Goal: Obtain resource: Download file/media

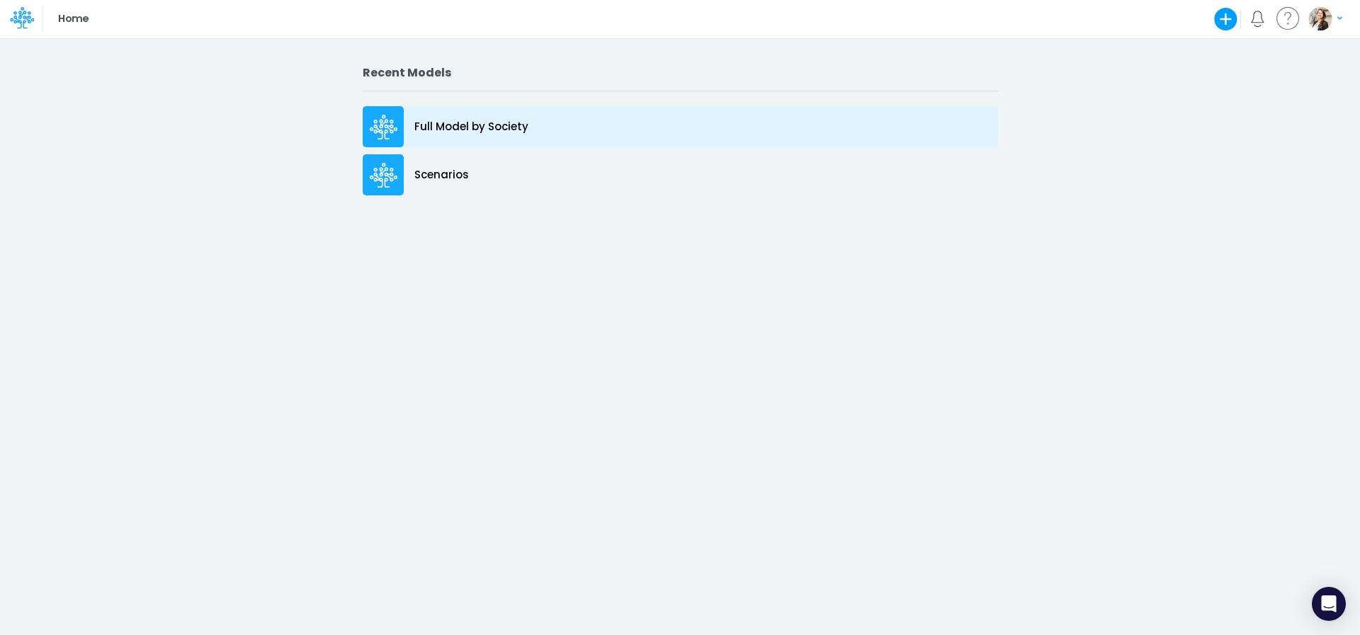
click at [470, 135] on div "Full Model by Society" at bounding box center [680, 126] width 635 height 41
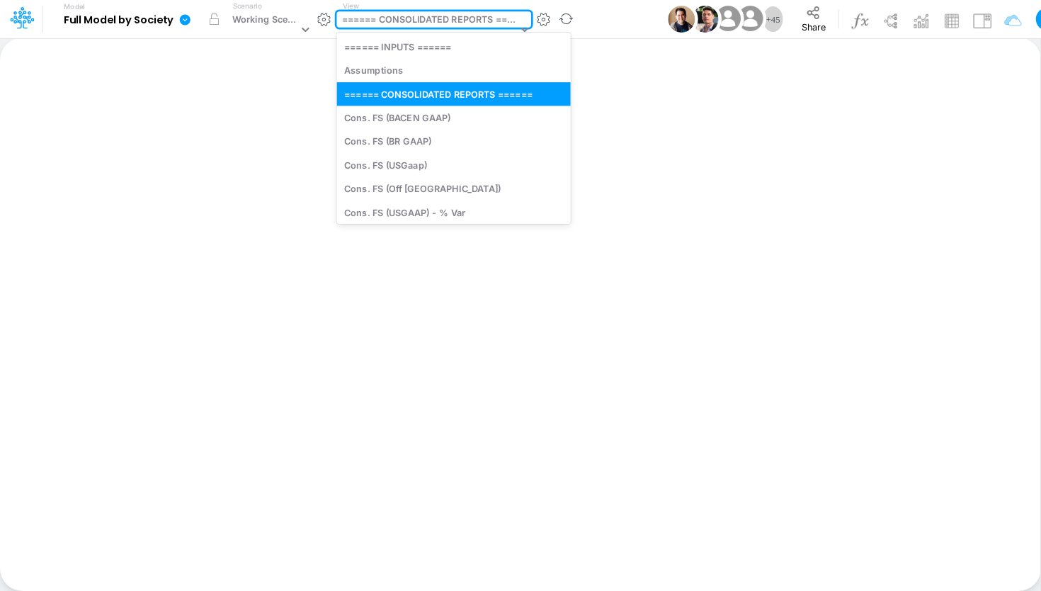
click at [426, 21] on div "====== CONSOLIDATED REPORTS ======" at bounding box center [430, 21] width 176 height 16
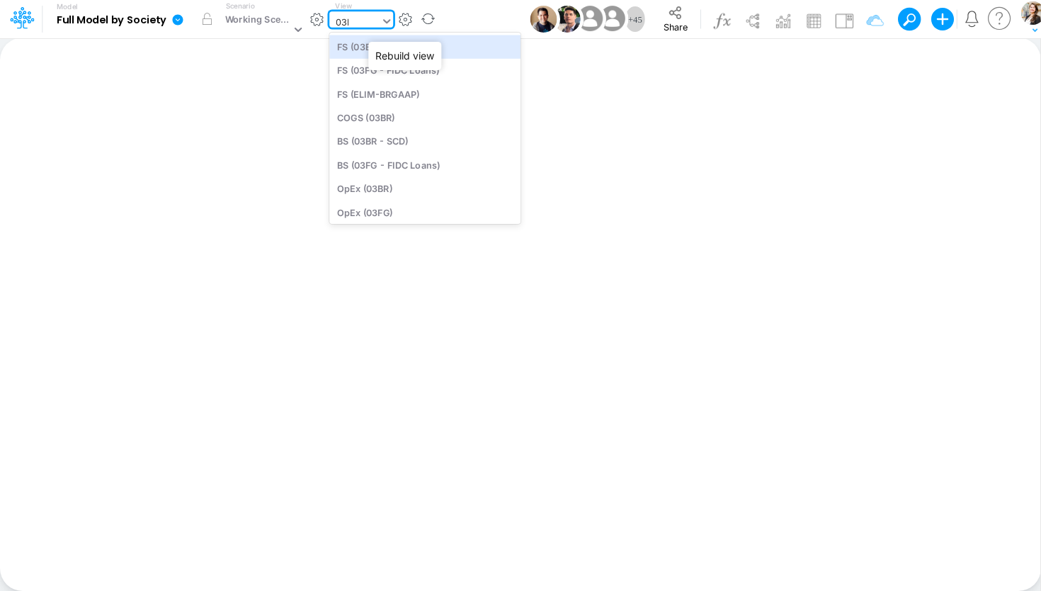
type input "03br"
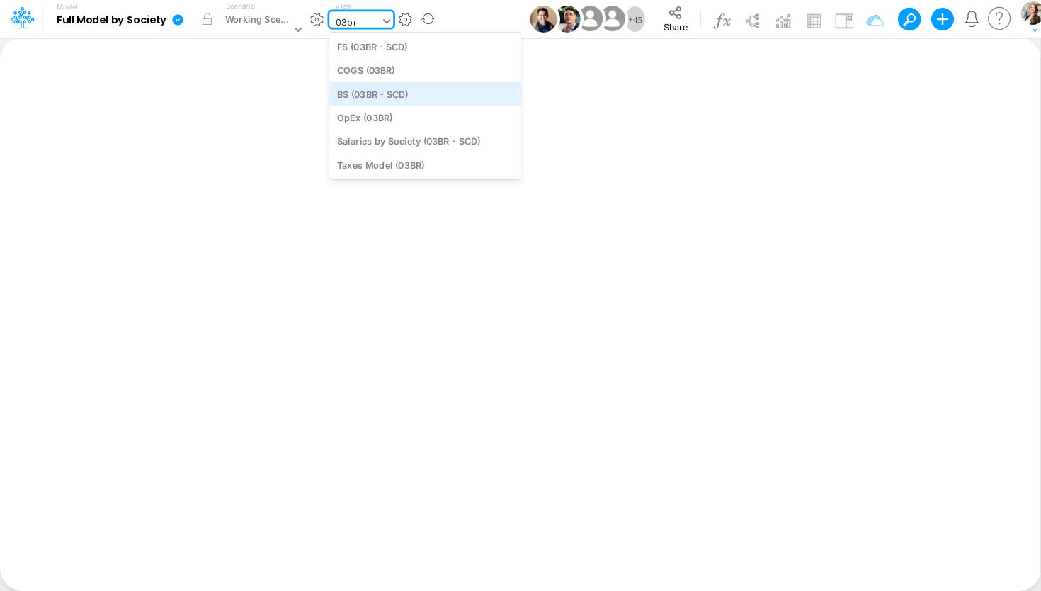
click at [423, 96] on div "BS (03BR - SCD)" at bounding box center [424, 93] width 191 height 23
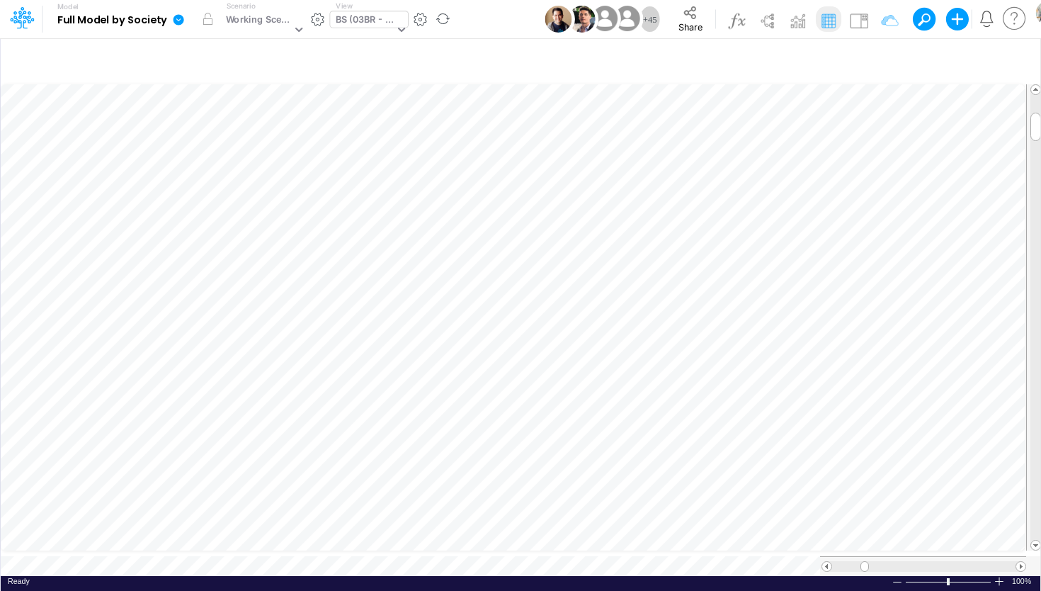
scroll to position [6, 28]
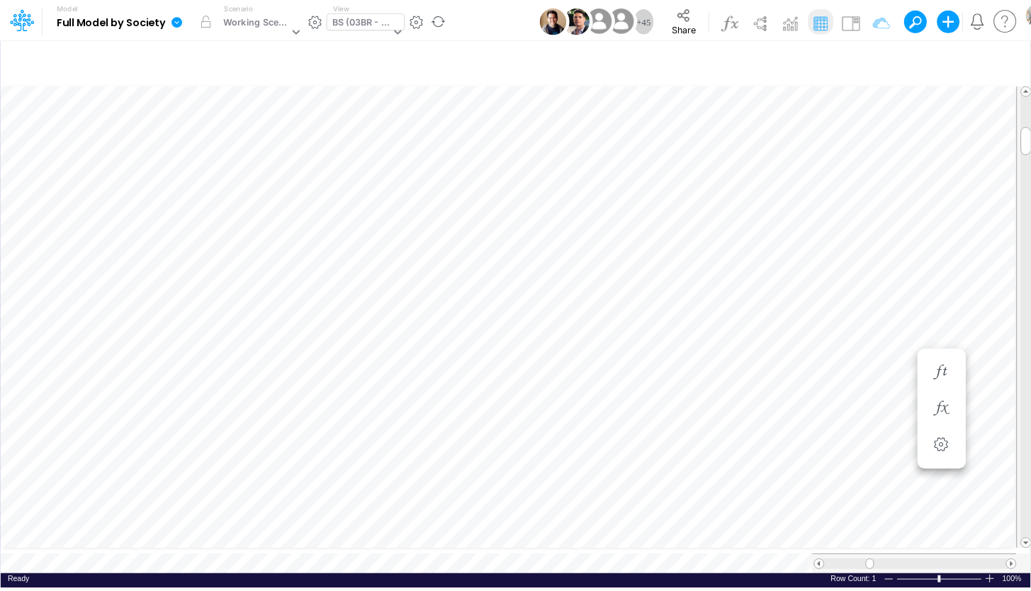
scroll to position [6, 36]
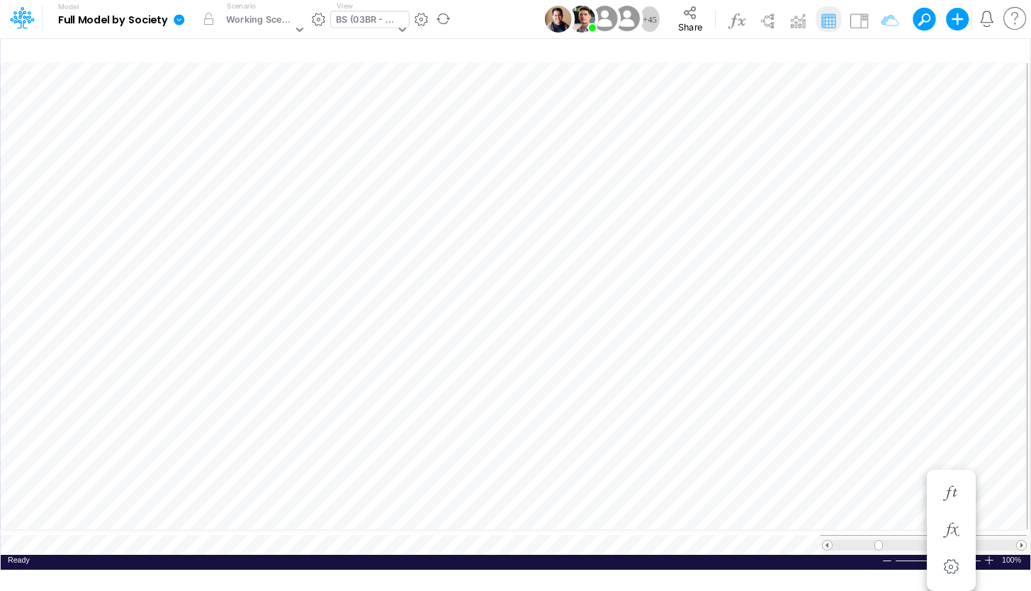
scroll to position [6, 46]
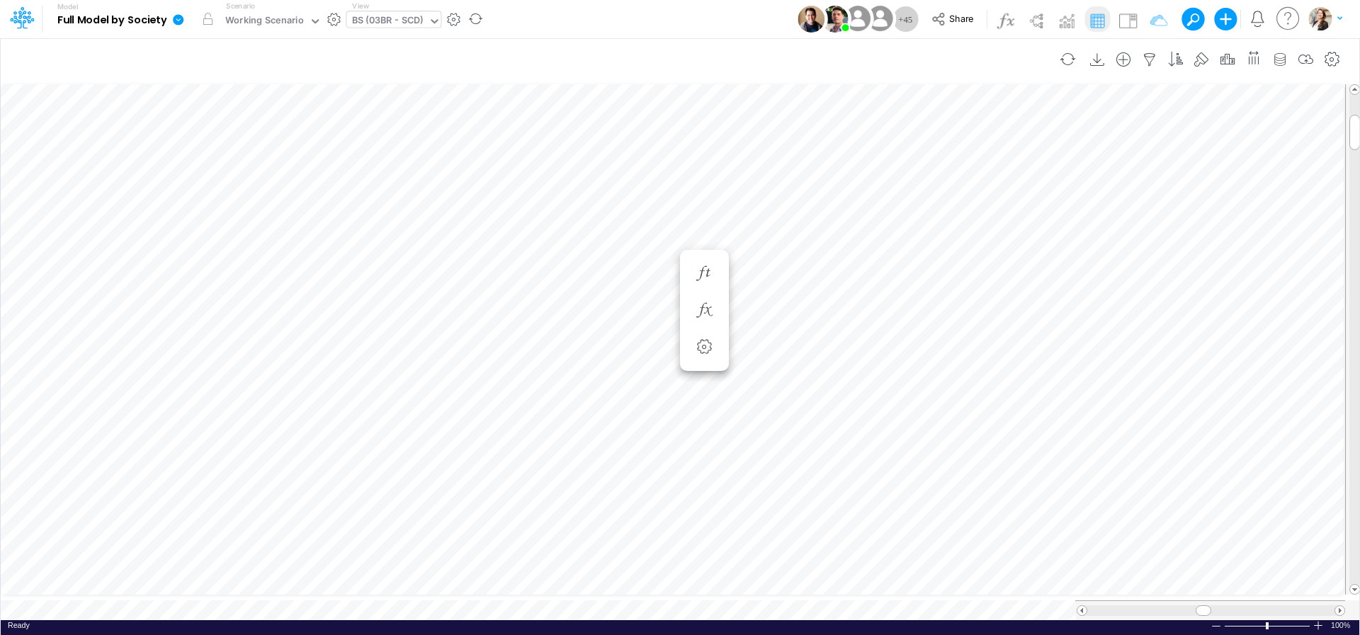
scroll to position [6, 3]
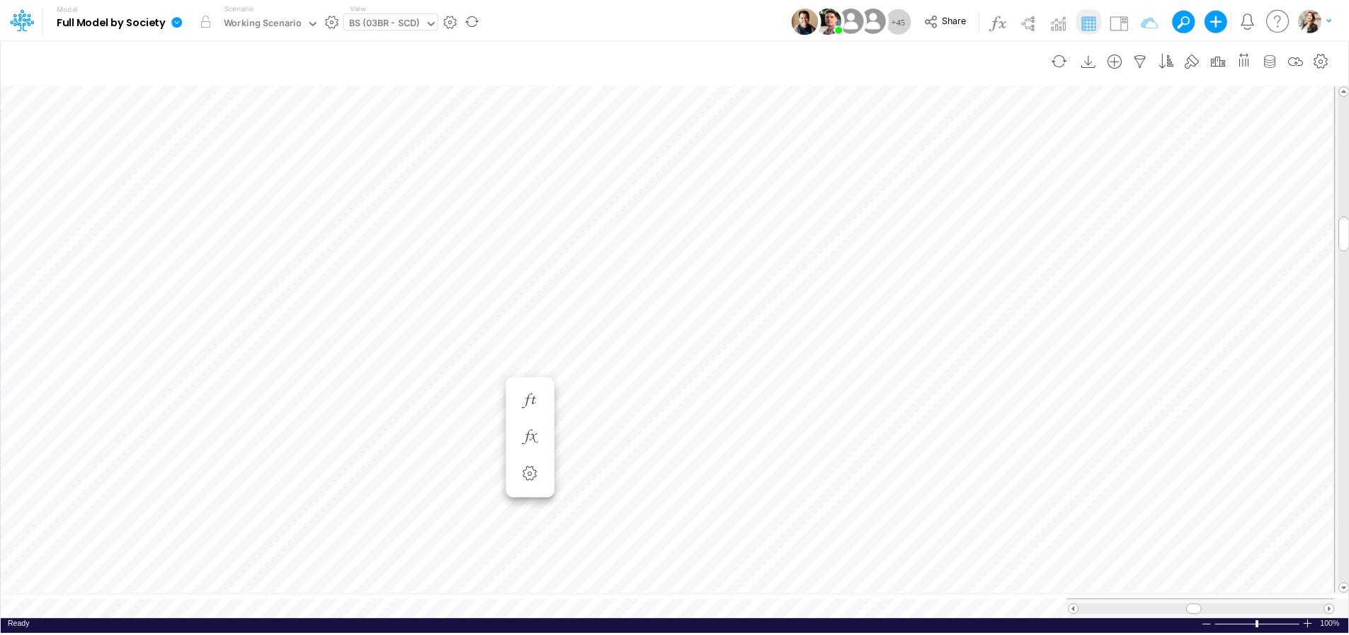
scroll to position [6, 43]
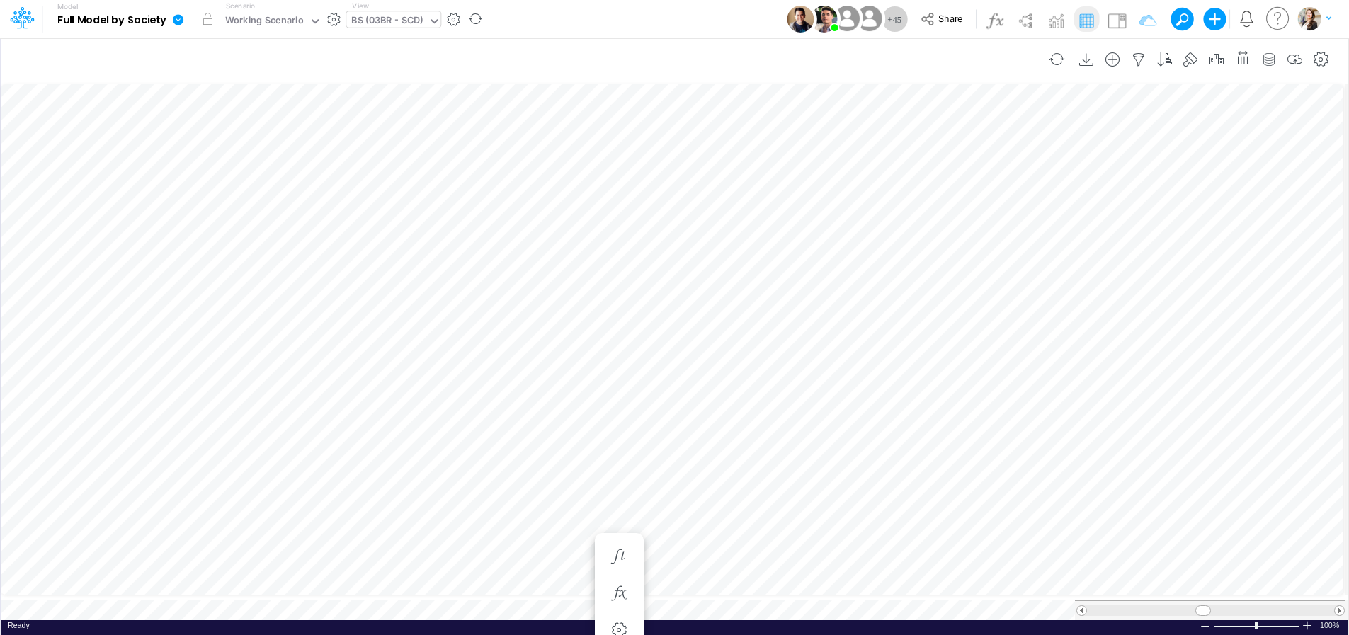
scroll to position [6, 3]
click at [371, 16] on div "BS (03BR - SCD)" at bounding box center [387, 21] width 72 height 16
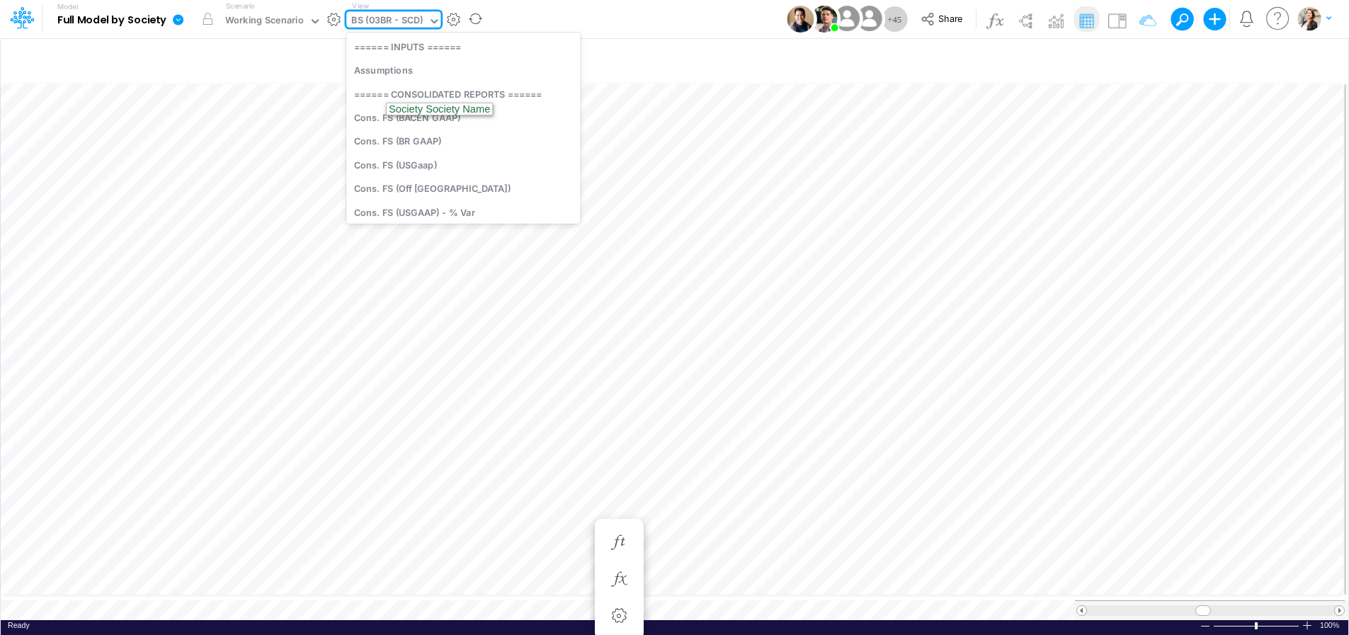
scroll to position [851, 0]
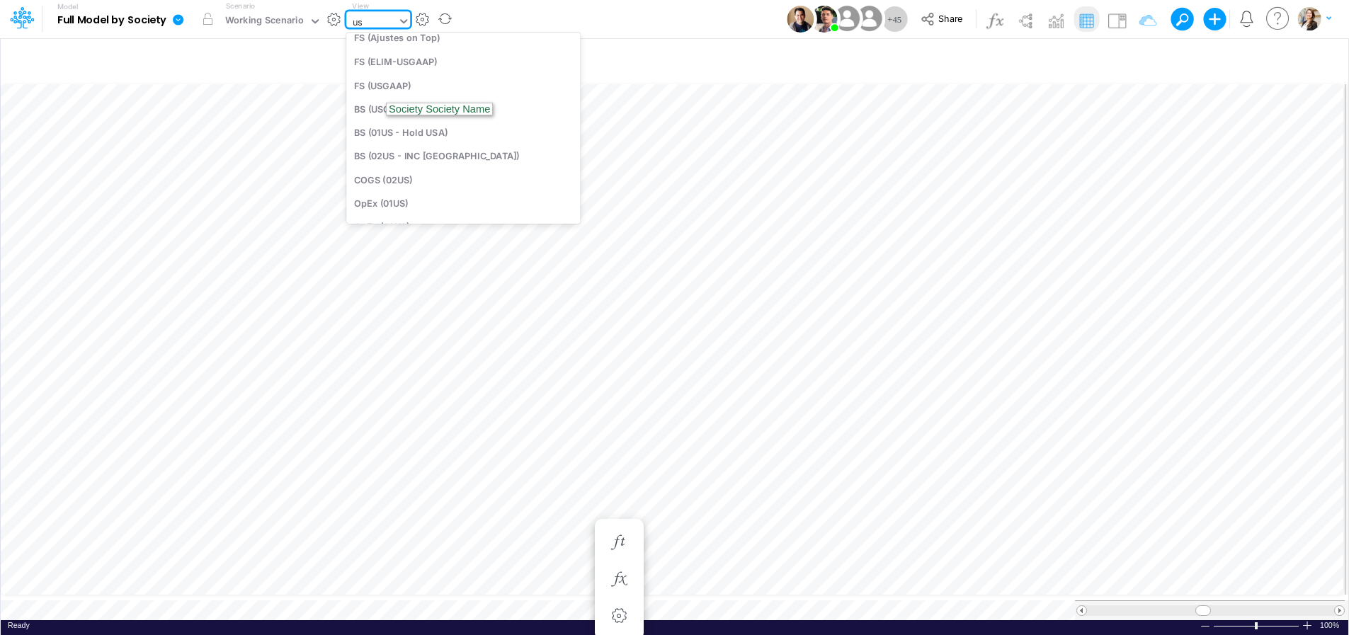
type input "usg"
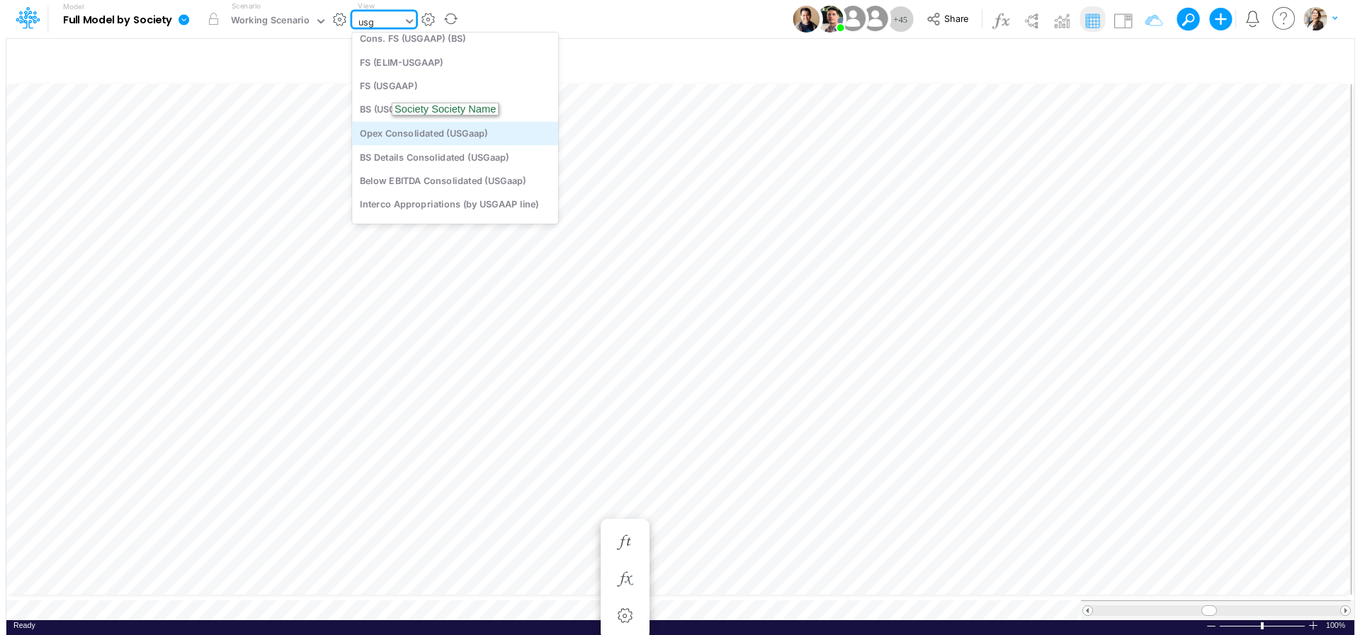
scroll to position [0, 0]
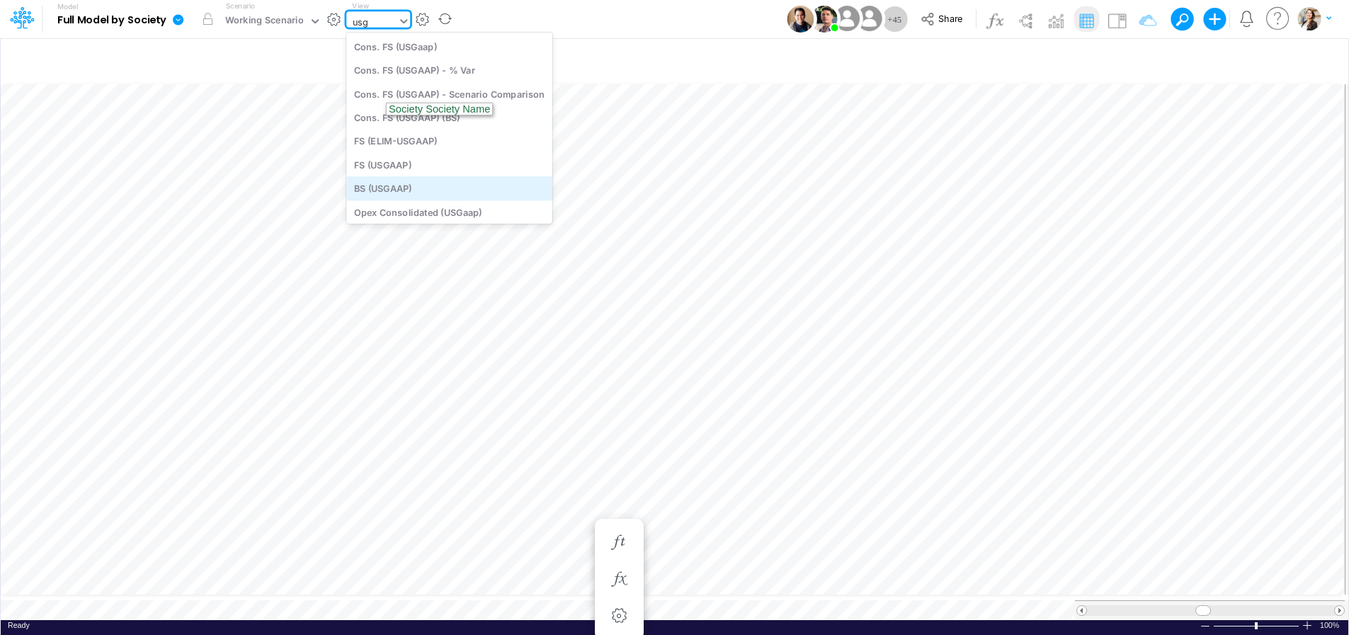
click at [412, 190] on div "BS (USGAAP)" at bounding box center [449, 188] width 206 height 23
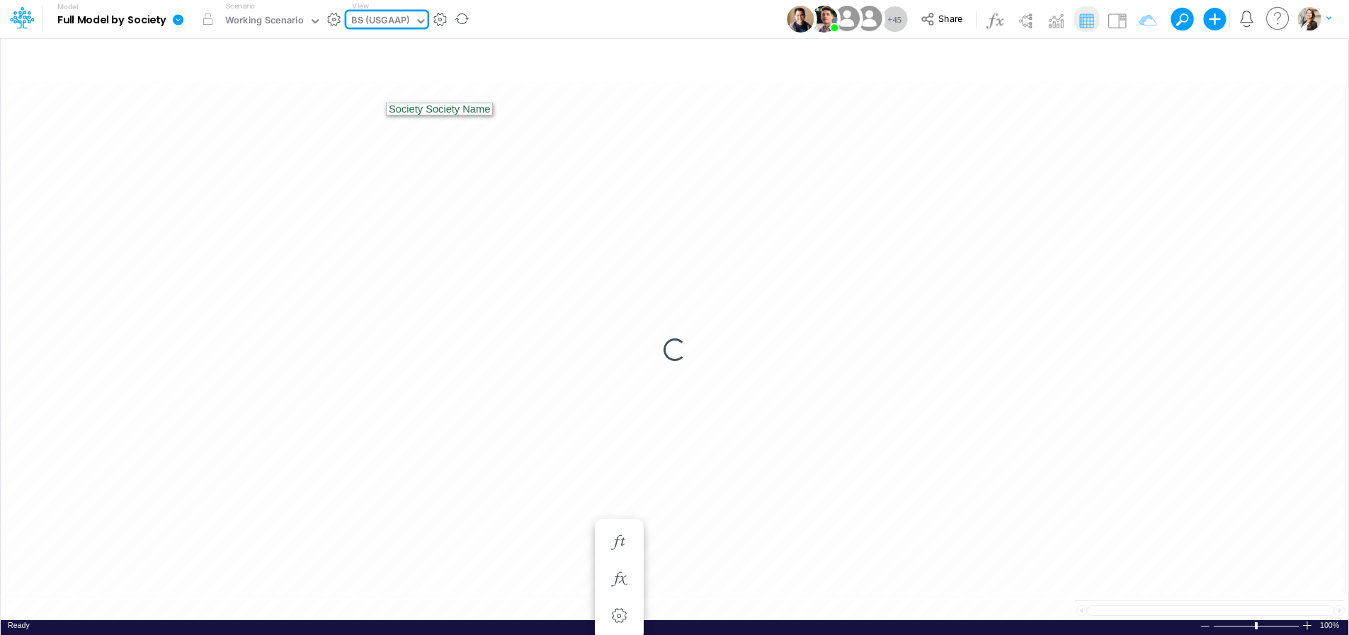
type input "BS (USGAAP) - Detailed"
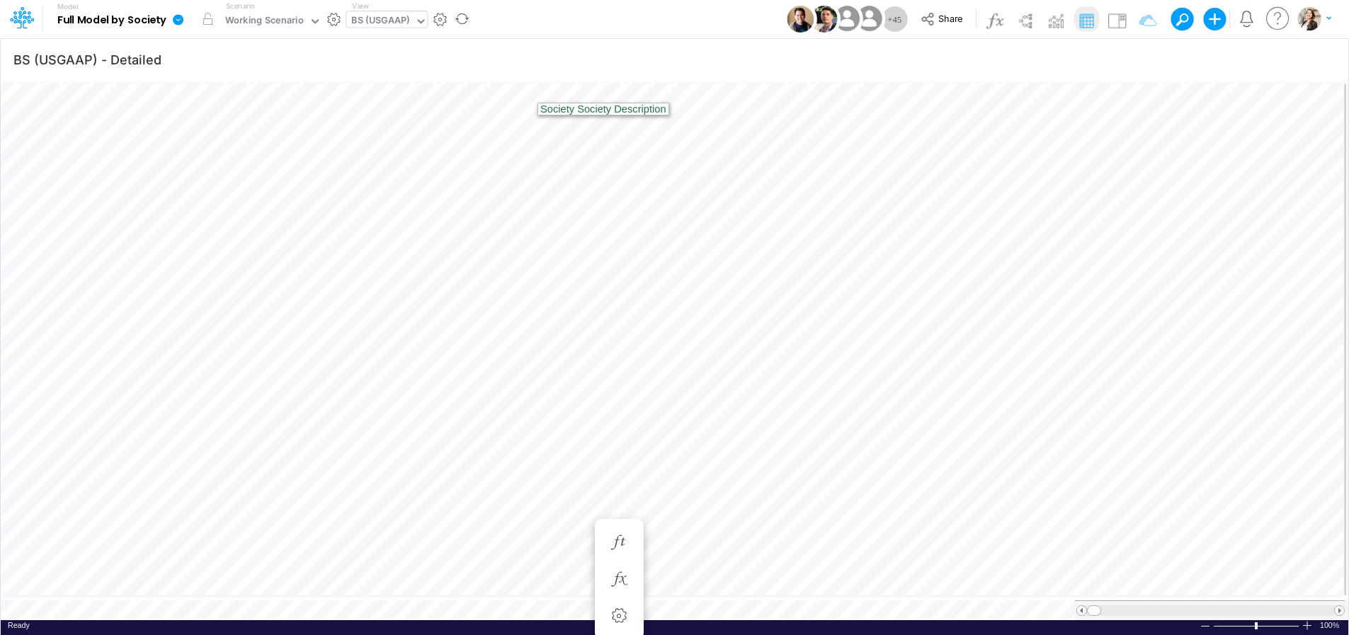
click at [180, 21] on icon at bounding box center [178, 19] width 11 height 11
click at [203, 129] on button "Export" at bounding box center [250, 124] width 152 height 23
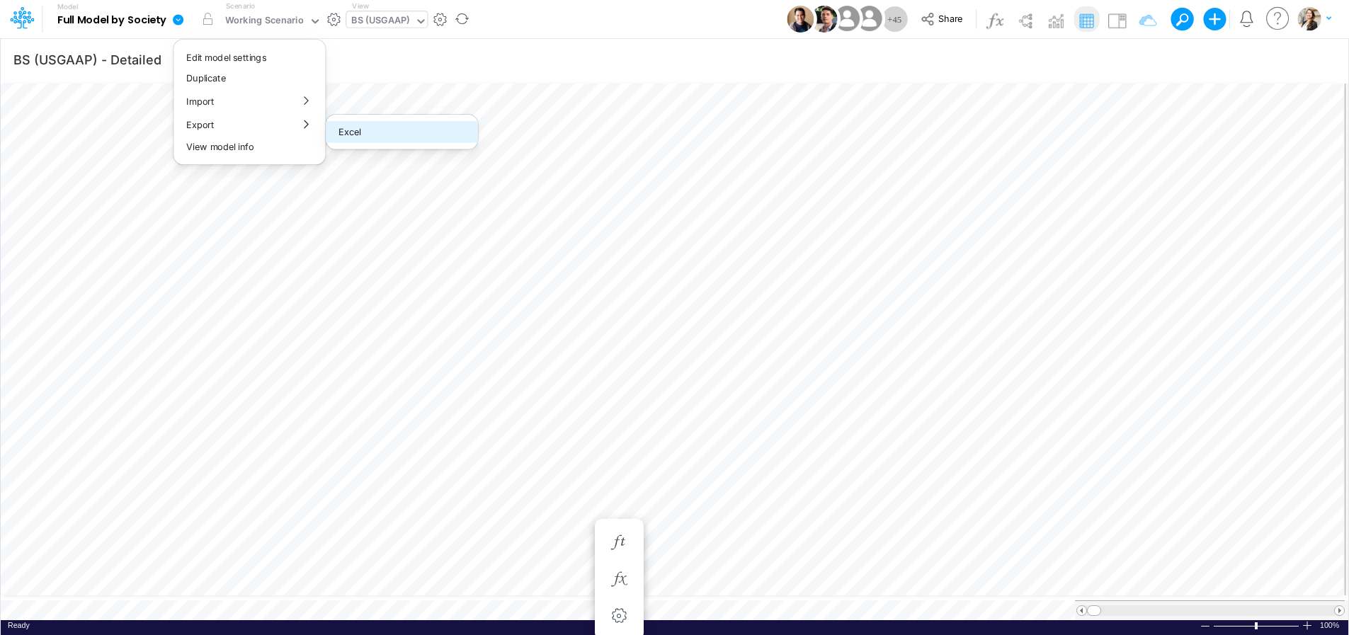
click at [358, 131] on button "Excel" at bounding box center [402, 132] width 152 height 22
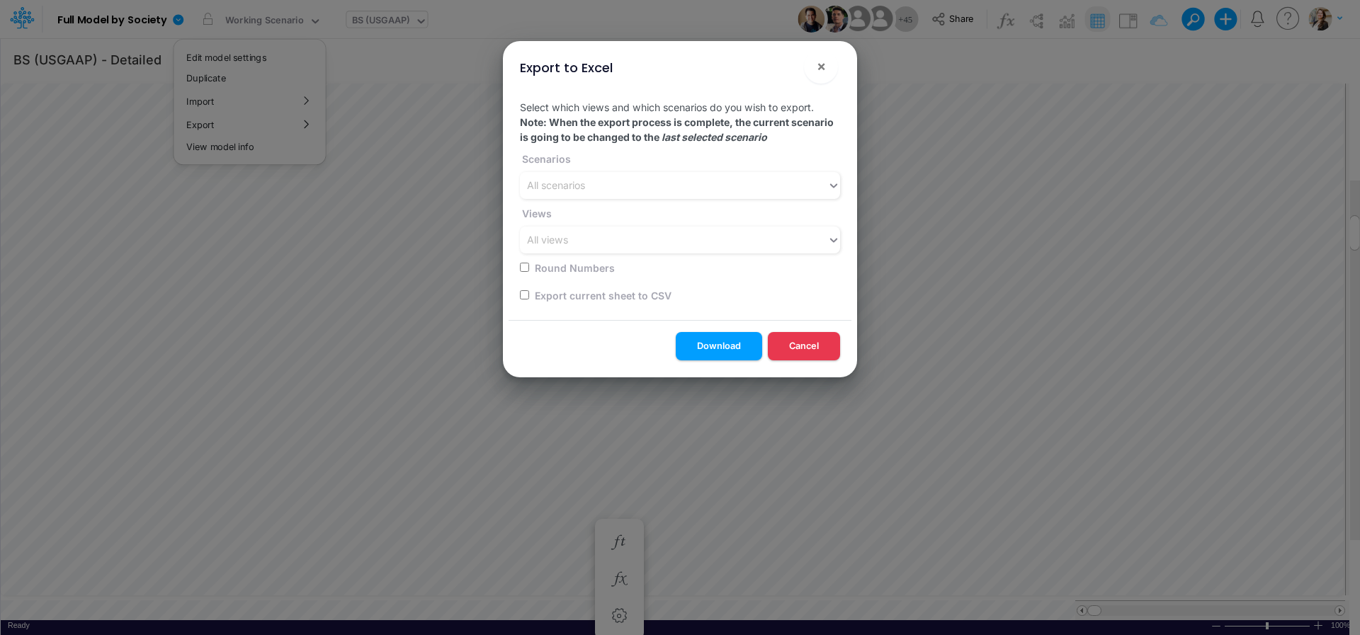
click at [530, 296] on div "Export current sheet to CSV" at bounding box center [676, 295] width 312 height 28
click at [526, 297] on input "checkbox" at bounding box center [524, 294] width 9 height 9
checkbox input "true"
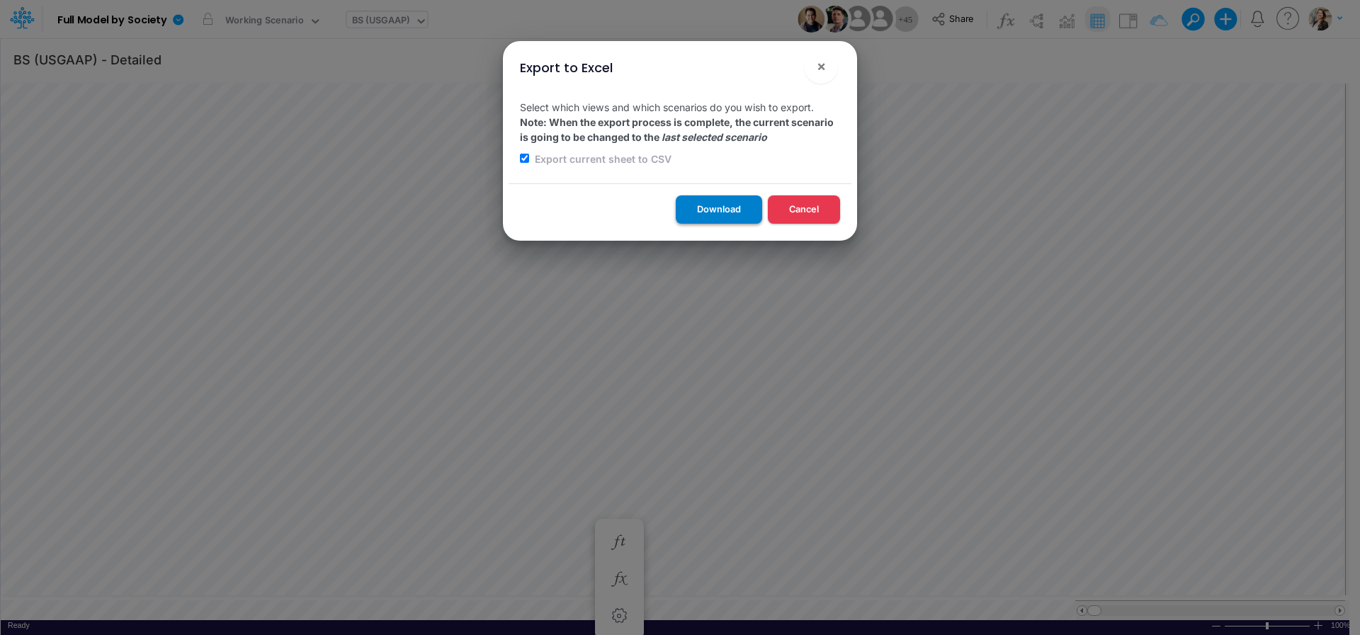
click at [723, 211] on button "Download" at bounding box center [719, 210] width 86 height 28
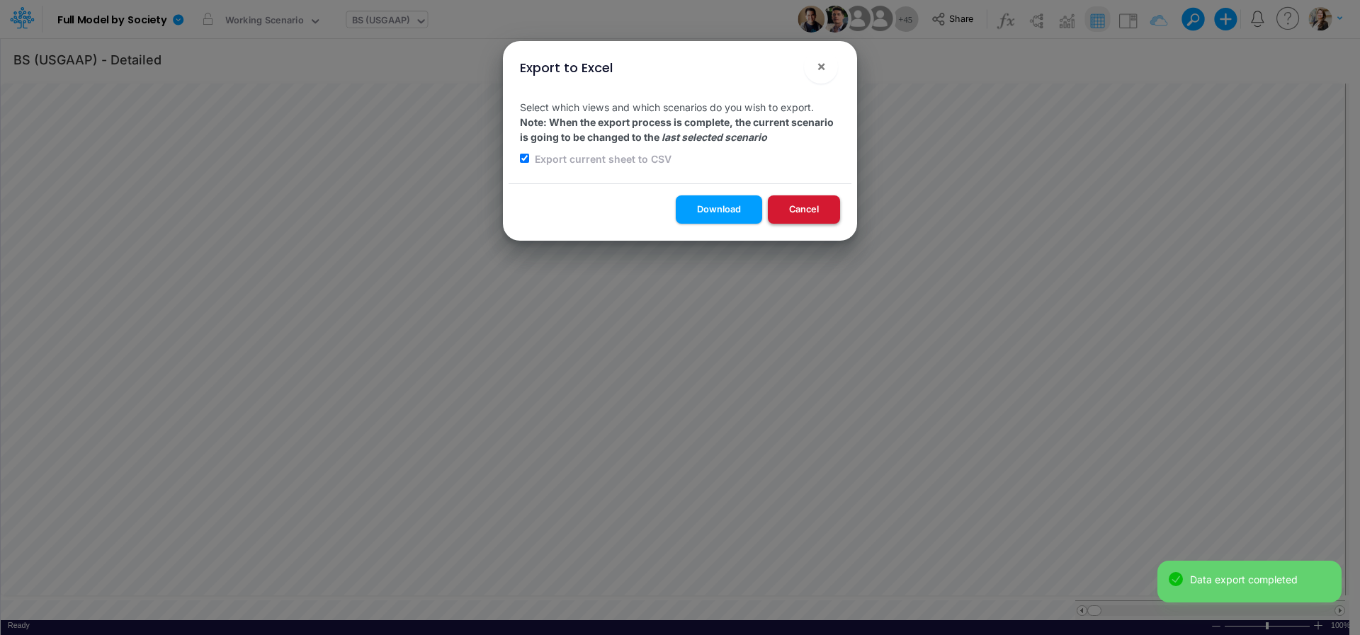
click at [814, 213] on button "Cancel" at bounding box center [804, 210] width 72 height 28
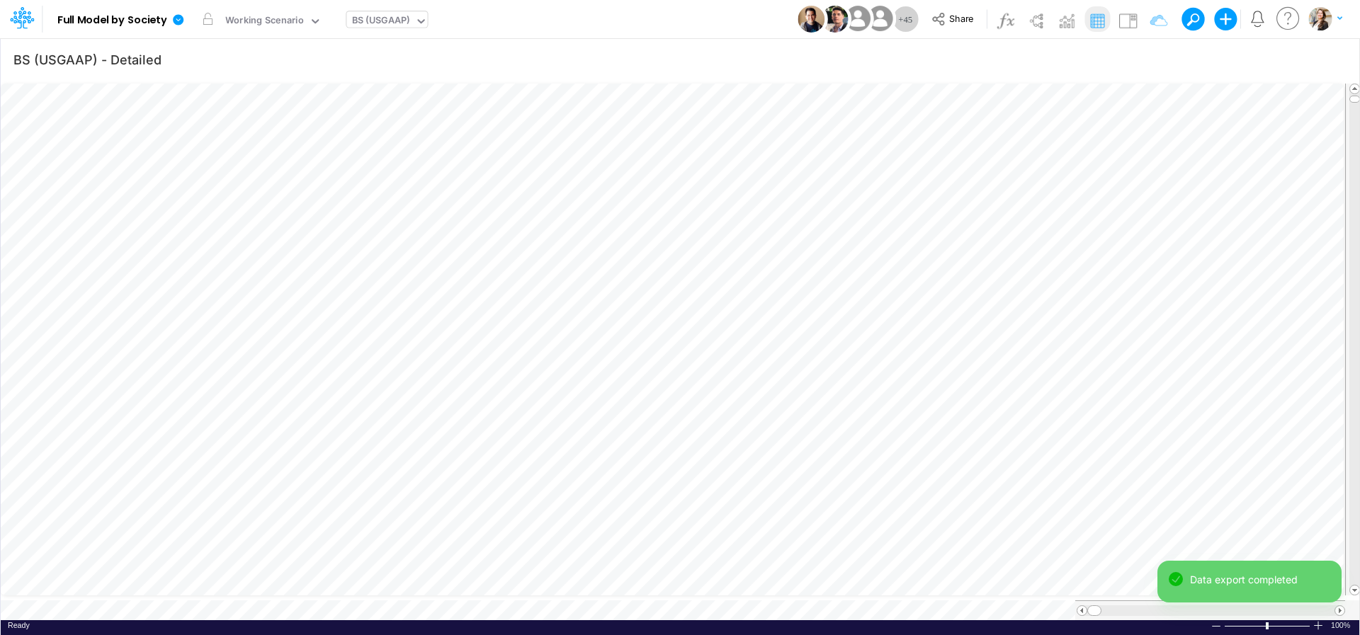
click at [383, 25] on div "BS (USGAAP)" at bounding box center [381, 21] width 58 height 16
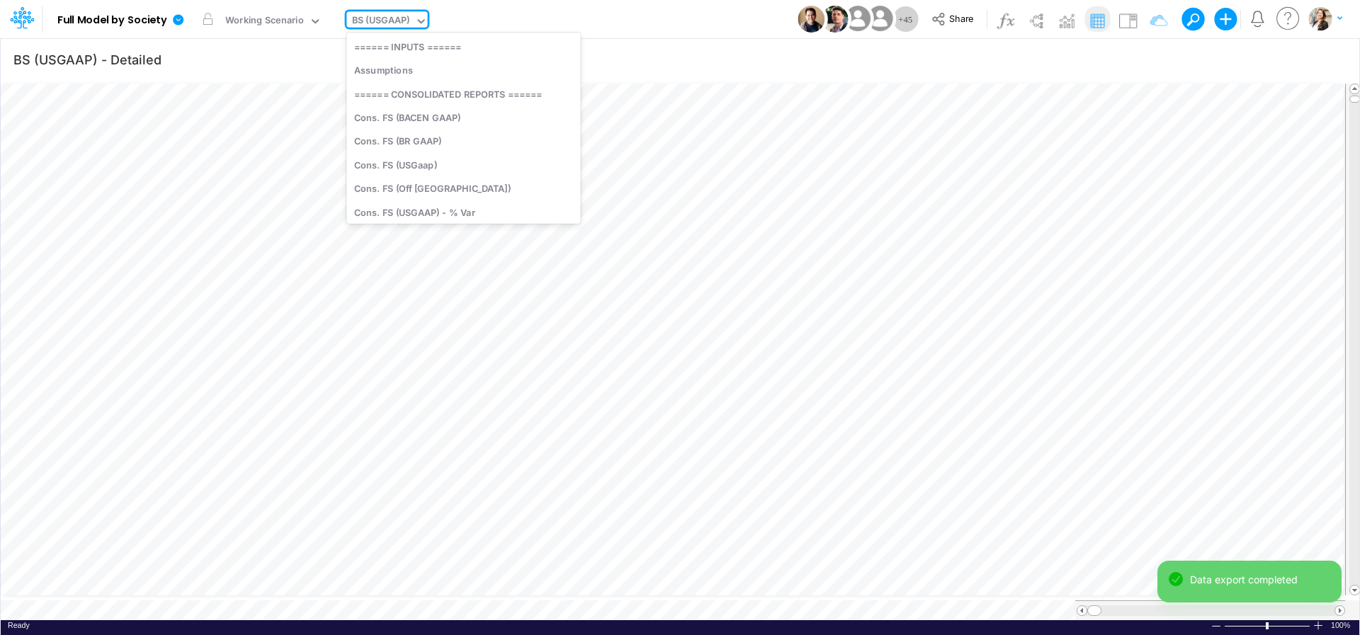
scroll to position [745, 0]
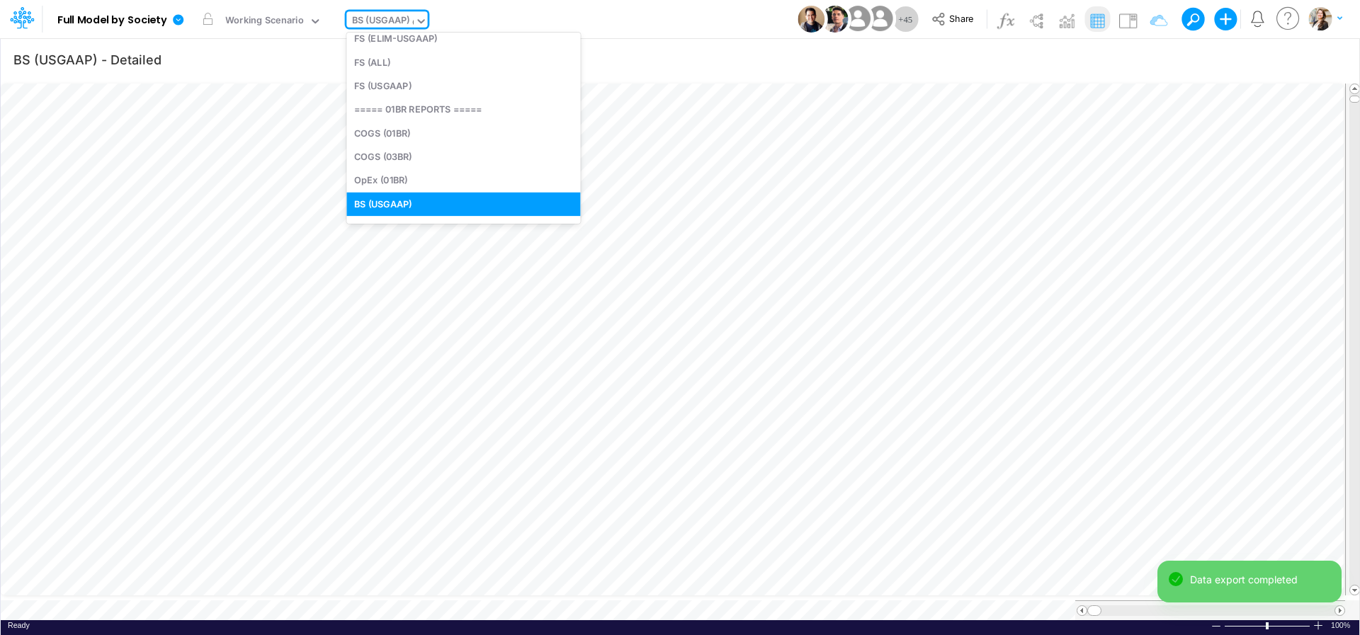
type input "CN"
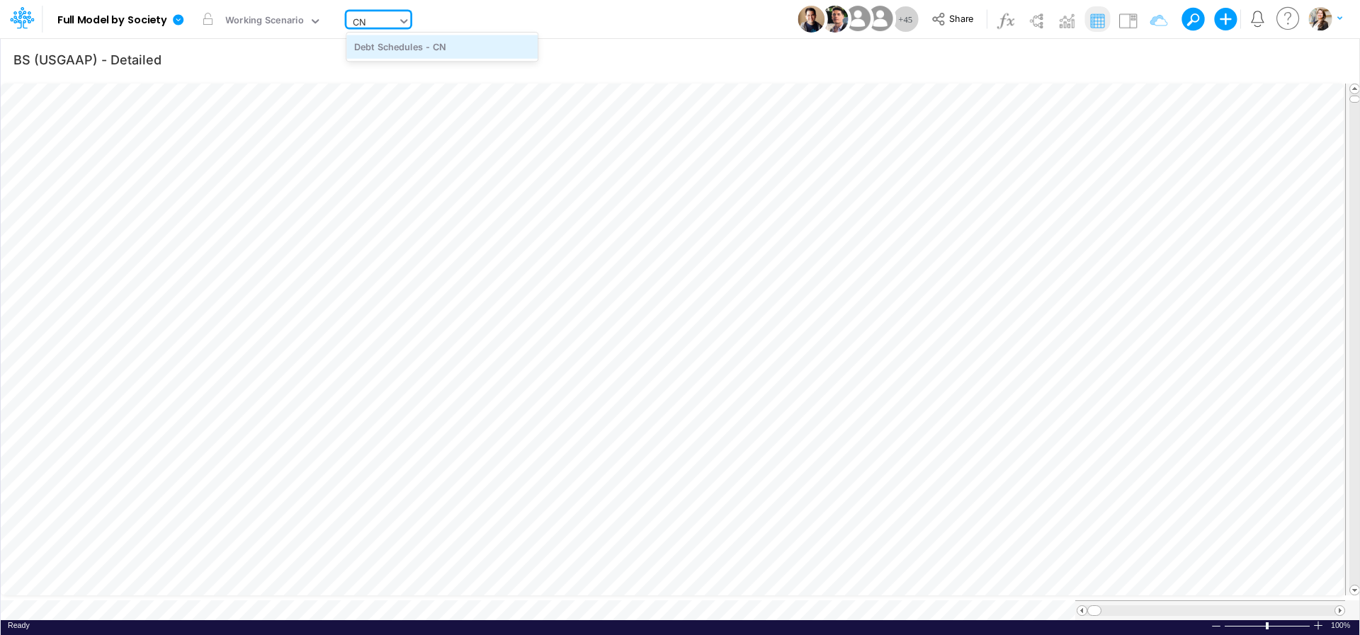
click at [395, 50] on div "Debt Schedules - CN" at bounding box center [441, 46] width 191 height 23
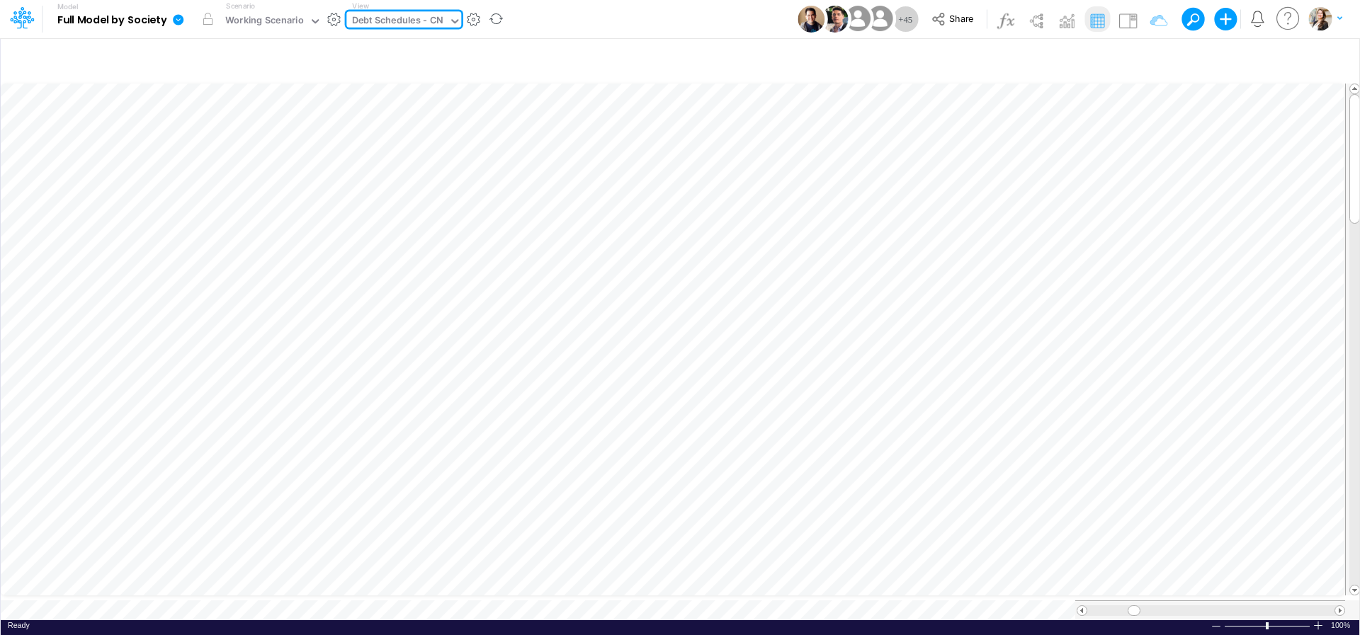
click at [179, 21] on icon at bounding box center [178, 19] width 11 height 11
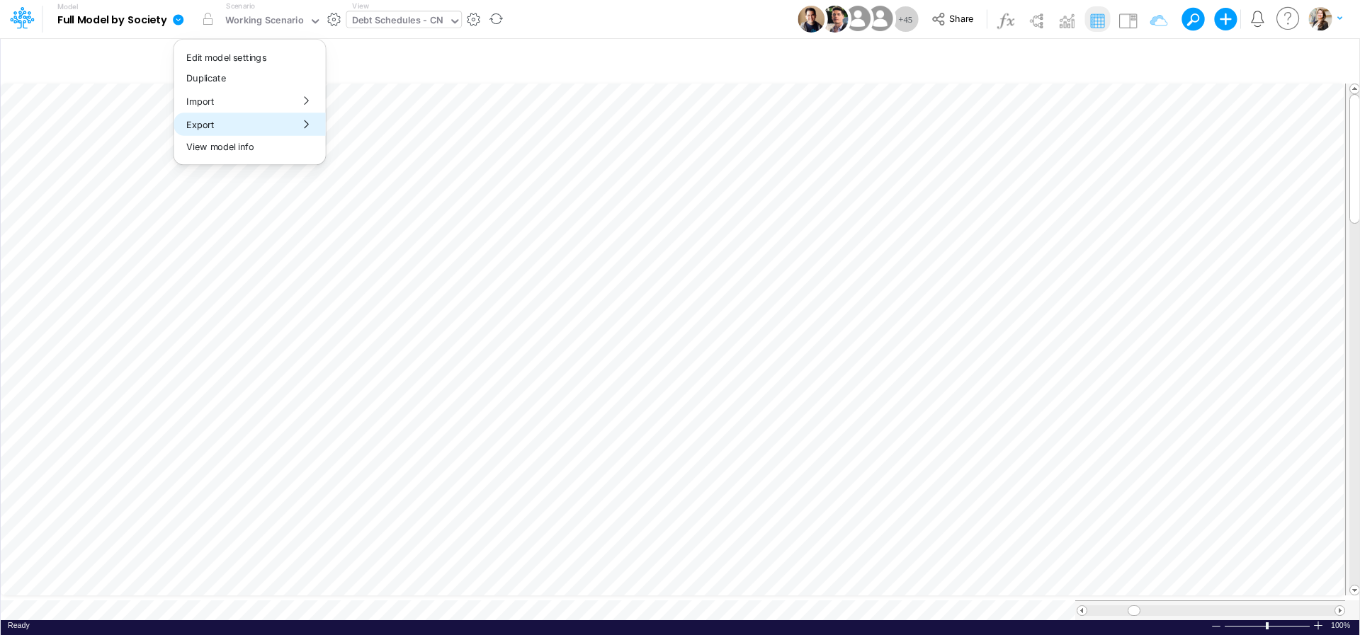
click at [210, 128] on button "Export" at bounding box center [250, 124] width 152 height 23
click at [355, 128] on button "Excel" at bounding box center [403, 132] width 152 height 22
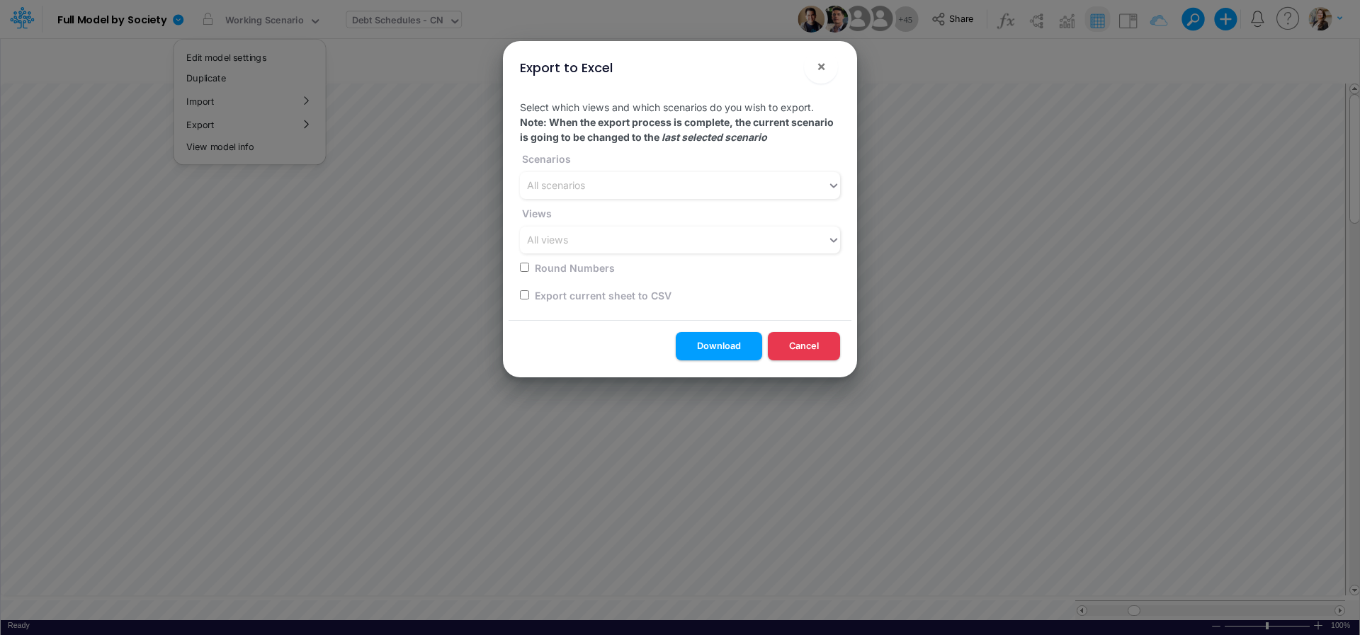
click at [522, 298] on input "checkbox" at bounding box center [524, 294] width 9 height 9
checkbox input "true"
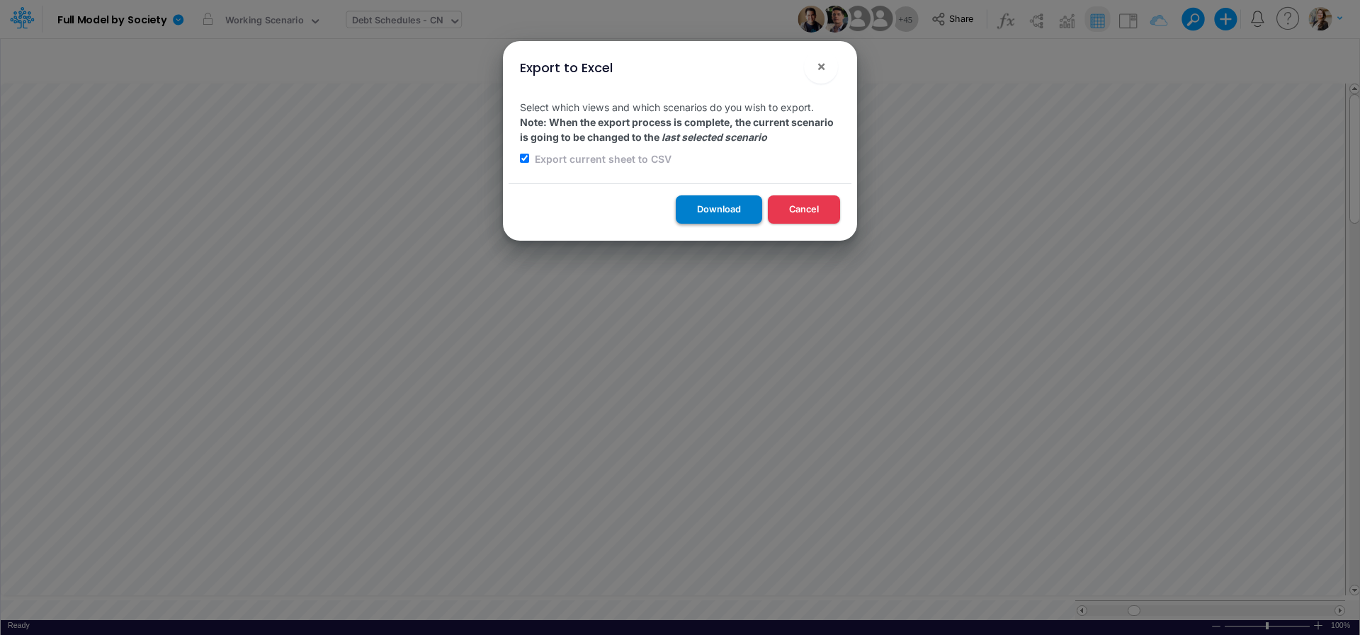
click at [723, 213] on button "Download" at bounding box center [719, 210] width 86 height 28
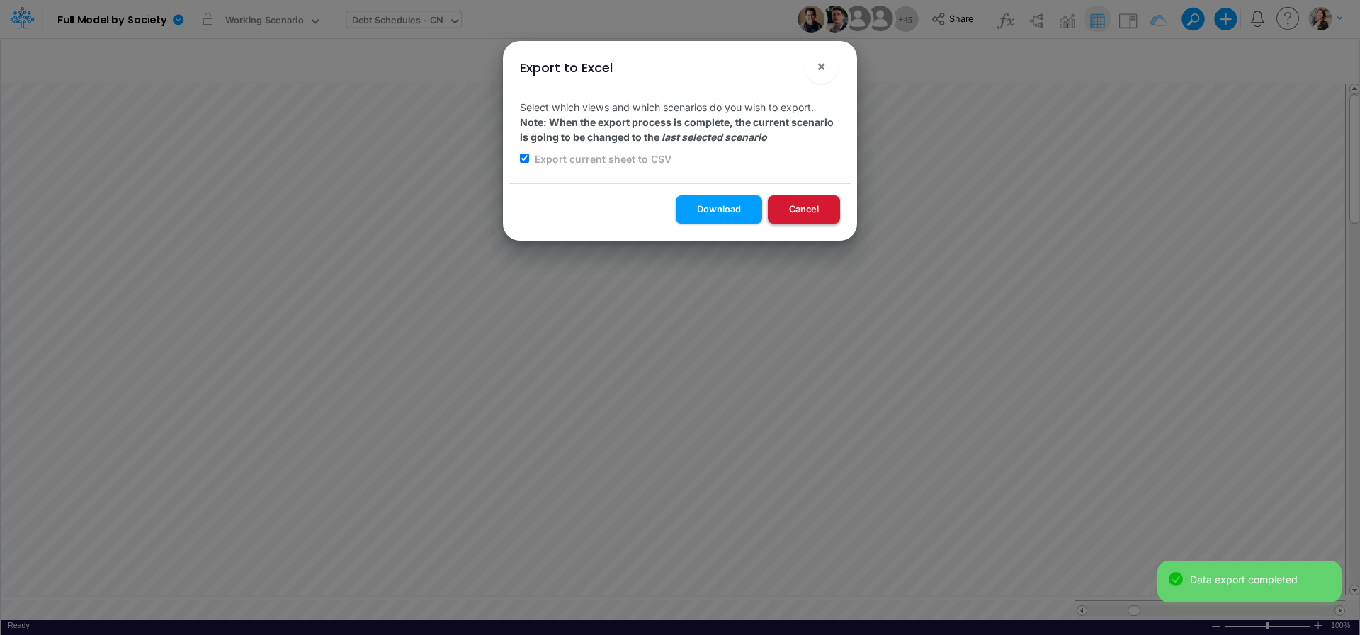
click at [811, 219] on button "Cancel" at bounding box center [804, 210] width 72 height 28
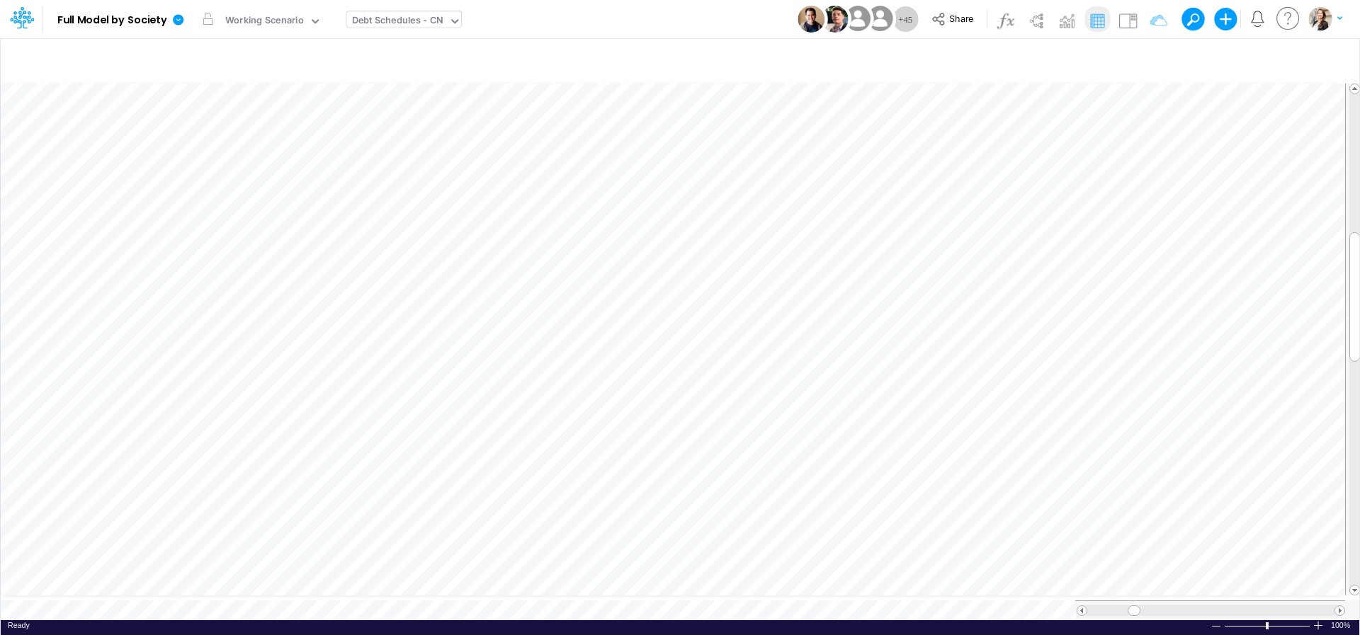
scroll to position [6, 18]
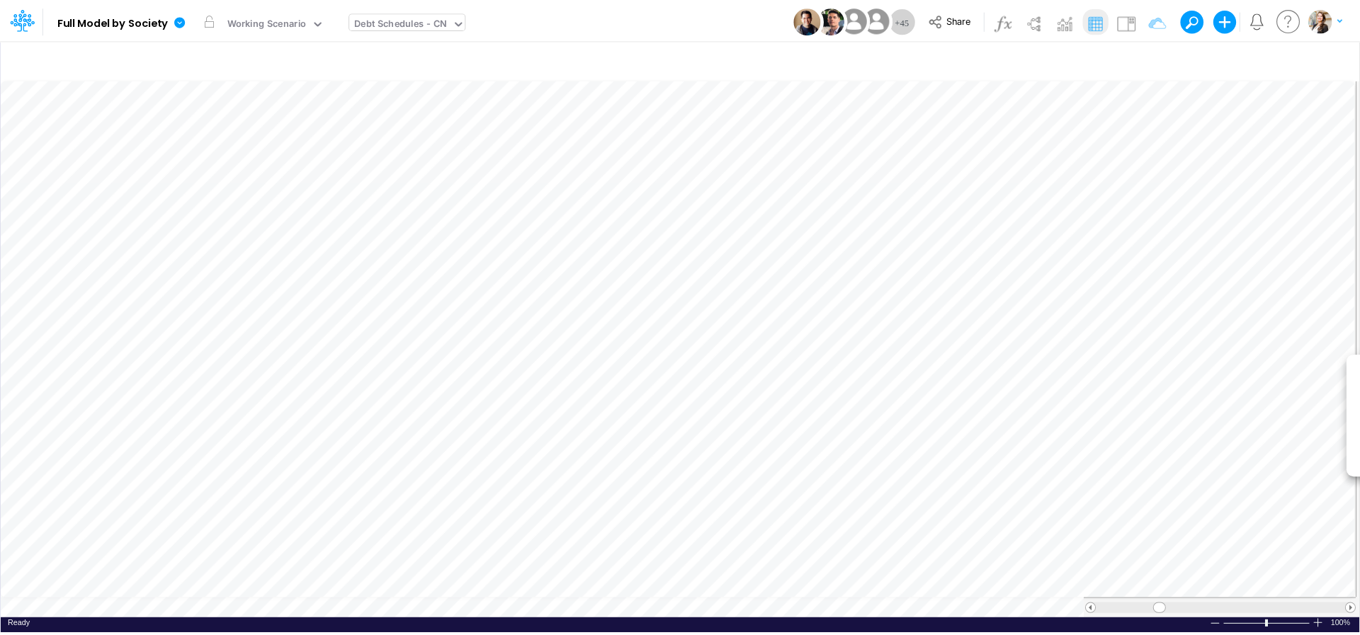
scroll to position [6, 18]
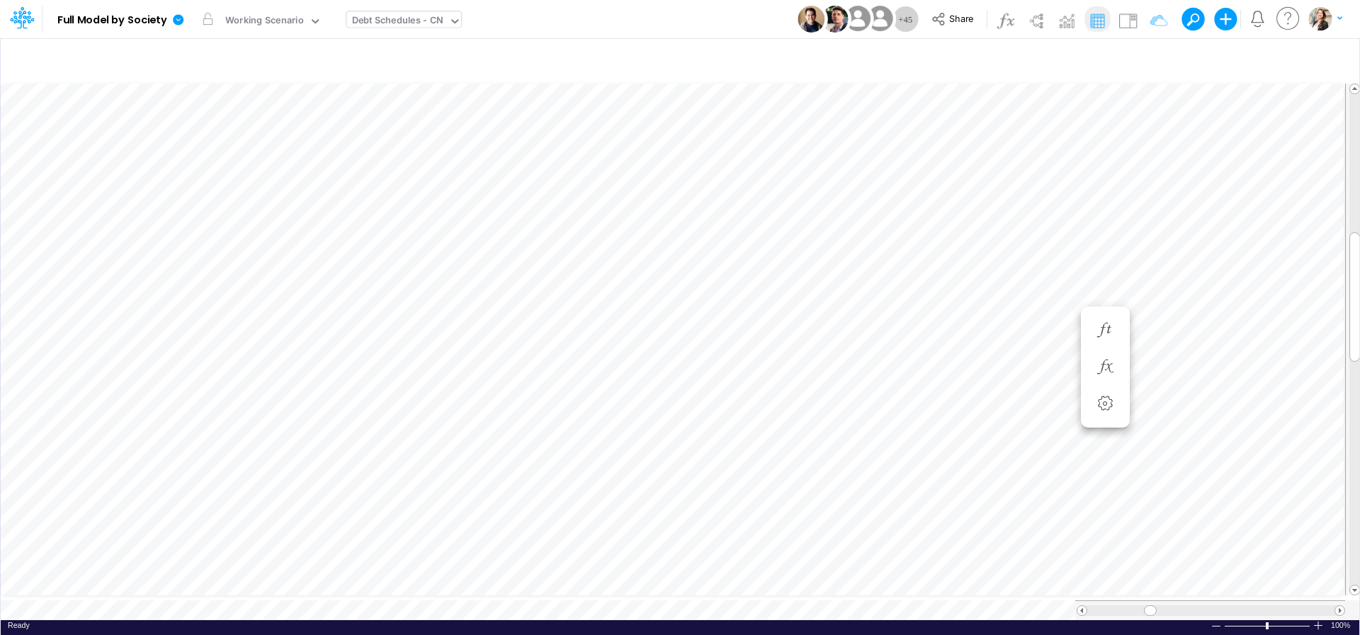
scroll to position [6, 46]
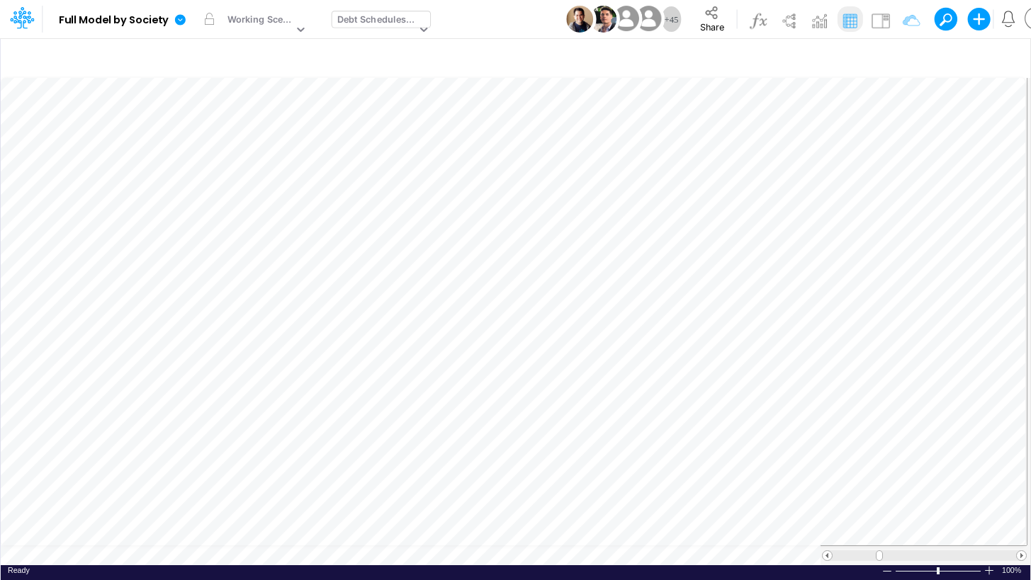
scroll to position [6, 46]
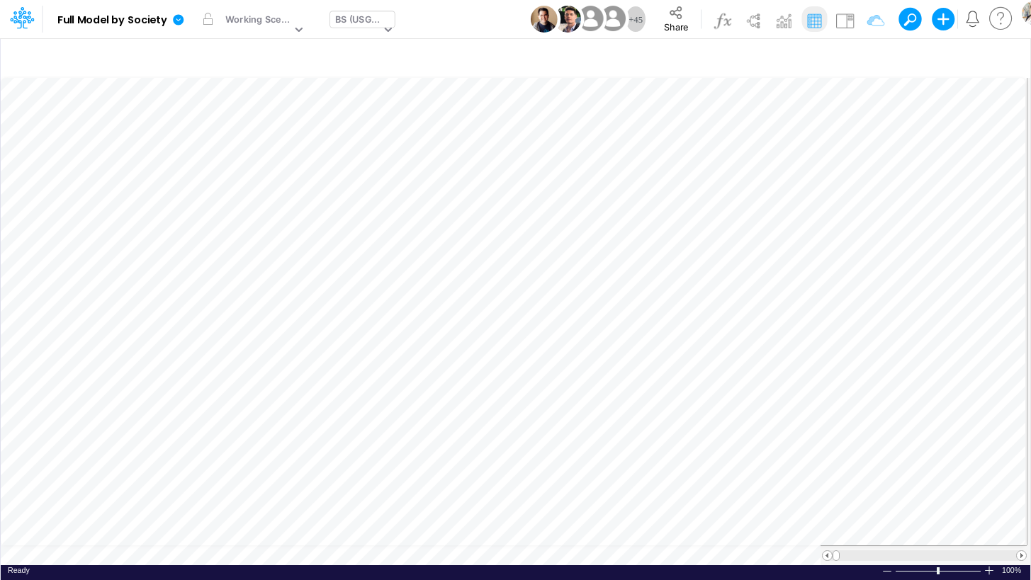
type input "BS (USGAAP) - Detailed"
click at [257, 556] on div "BS (USGAAP) - Detailed Insert new Conditional formatting Paste Cut Copy AutoFil…" at bounding box center [515, 309] width 1030 height 543
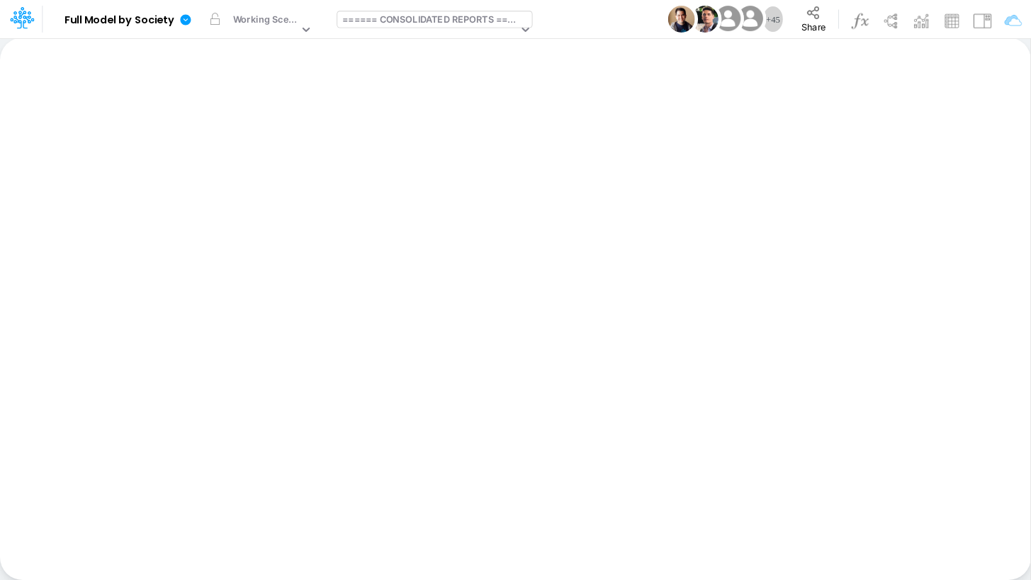
click at [431, 30] on div "====== CONSOLIDATED REPORTS ======" at bounding box center [428, 30] width 182 height 38
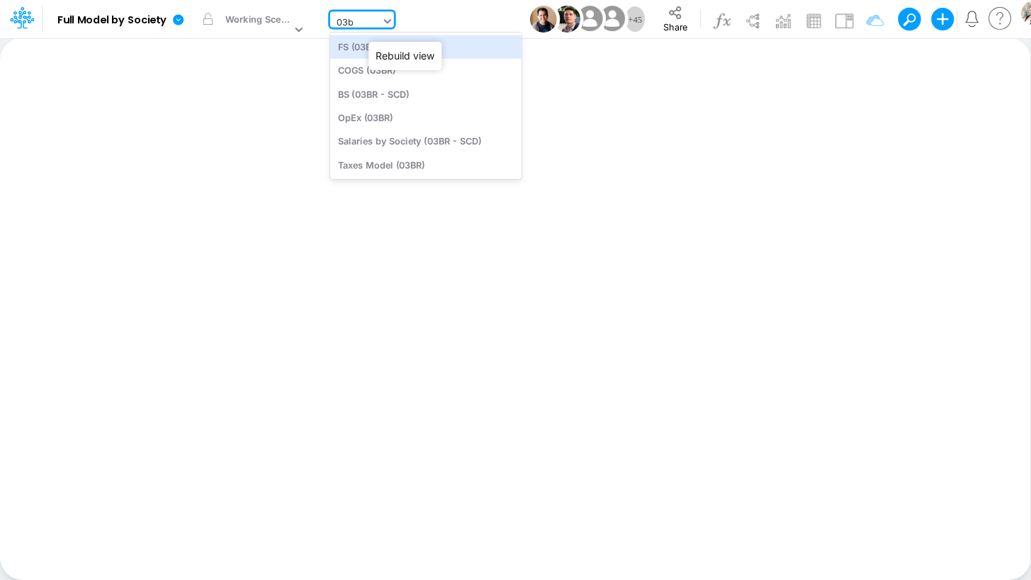
type input "03br"
click at [393, 76] on div "COGS (03BR)" at bounding box center [425, 70] width 191 height 23
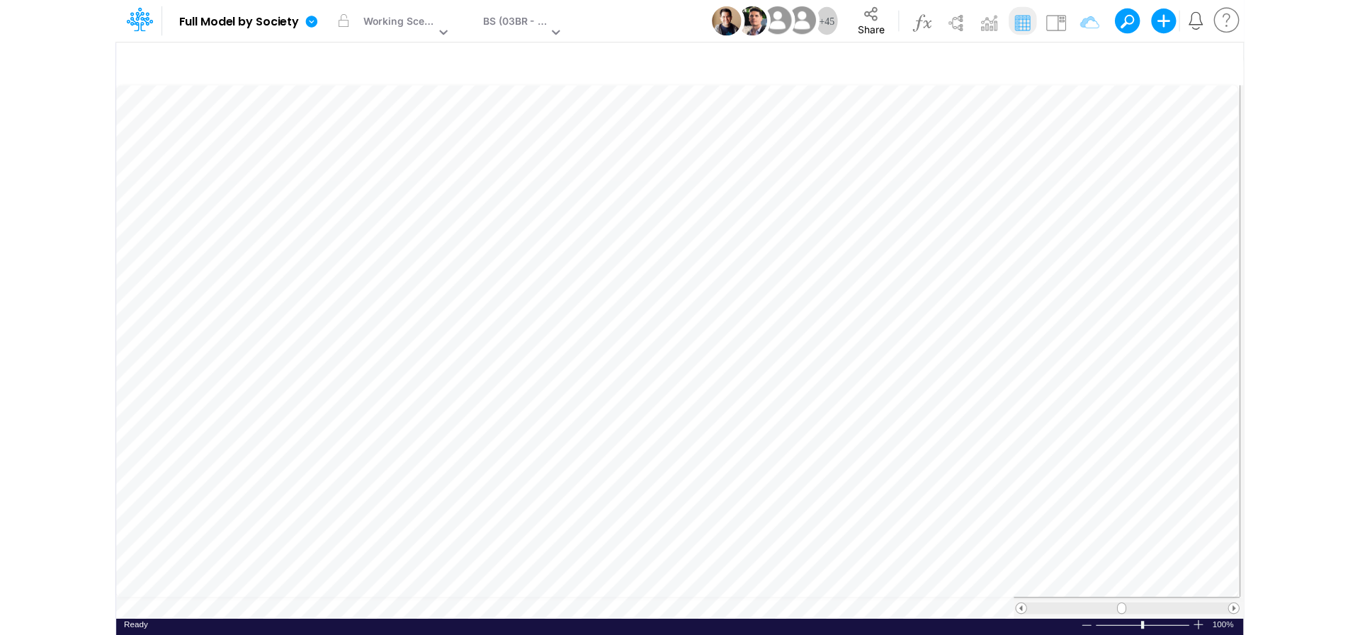
scroll to position [1, 3]
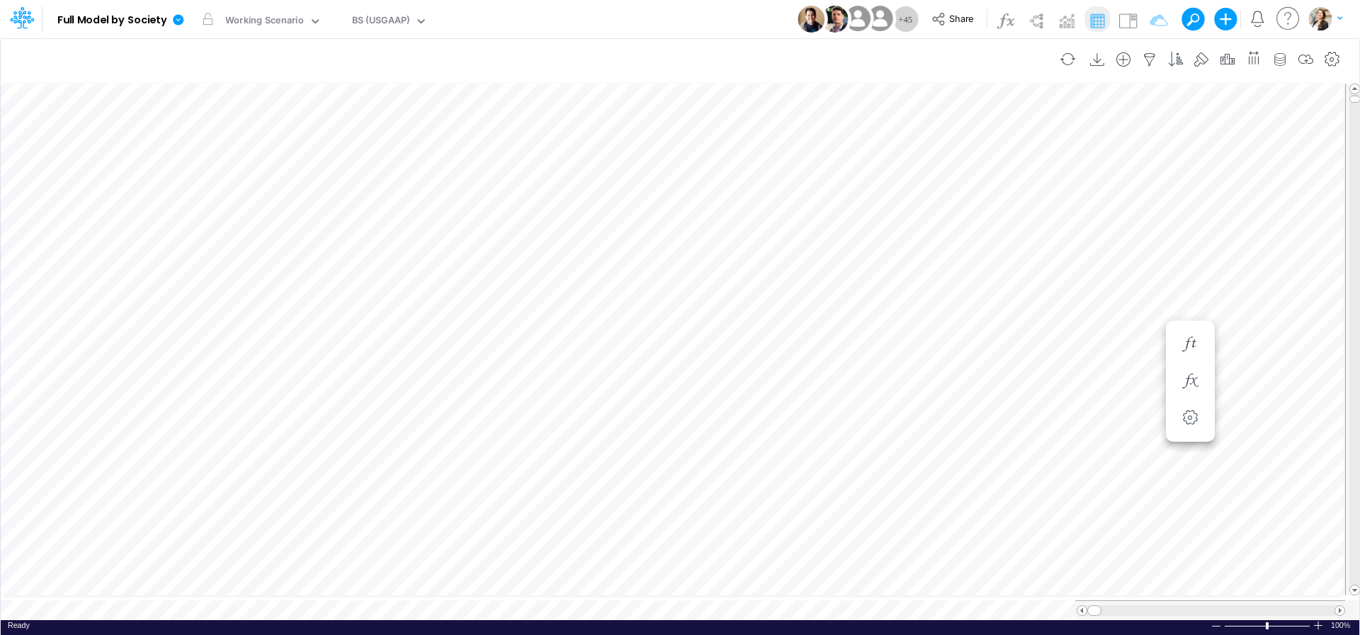
type input "BS (USGAAP) - Detailed"
